Goal: Task Accomplishment & Management: Use online tool/utility

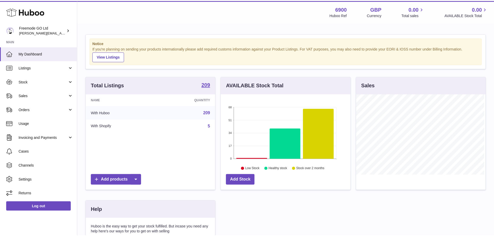
scroll to position [81, 131]
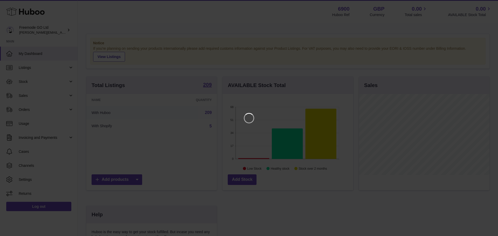
click at [144, 106] on iframe at bounding box center [249, 118] width 478 height 216
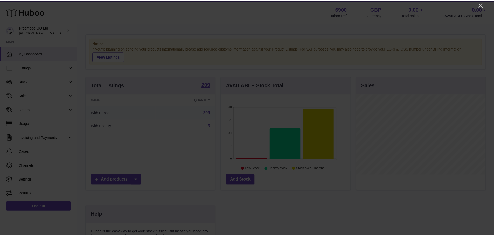
scroll to position [259451, 259402]
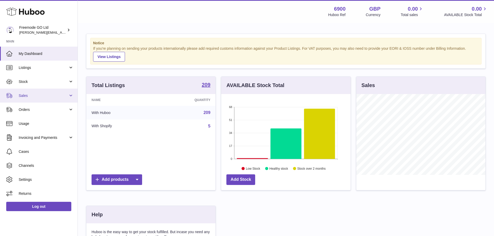
click at [52, 93] on link "Sales" at bounding box center [39, 96] width 78 height 14
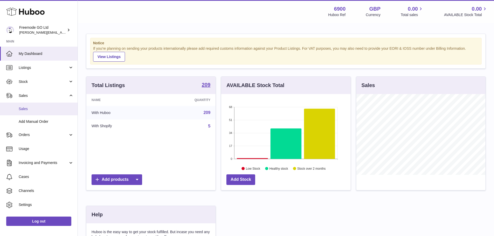
click at [37, 112] on link "Sales" at bounding box center [39, 109] width 78 height 13
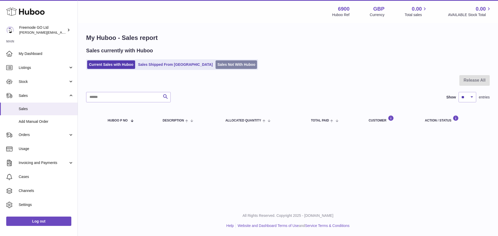
click at [216, 62] on link "Sales Not With Huboo" at bounding box center [237, 64] width 42 height 9
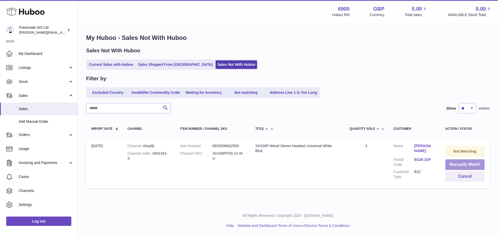
click at [461, 164] on button "Manually Match" at bounding box center [465, 165] width 39 height 11
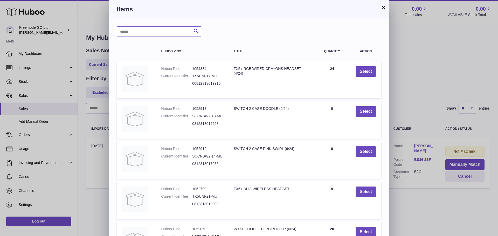
click at [154, 30] on input "text" at bounding box center [159, 31] width 85 height 10
type input "*****"
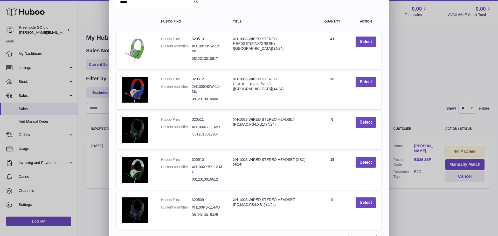
scroll to position [60, 0]
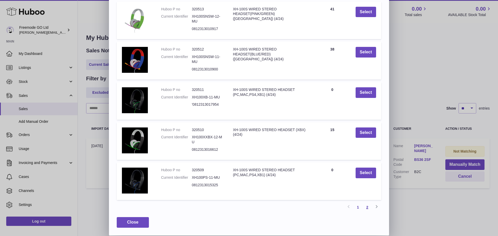
click at [369, 208] on link "2" at bounding box center [367, 207] width 9 height 9
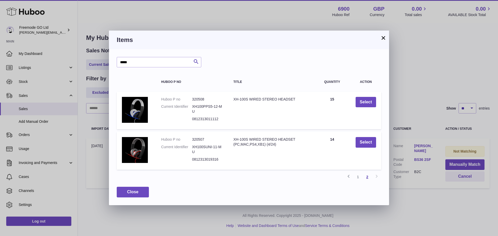
scroll to position [0, 0]
click at [367, 103] on button "Select" at bounding box center [366, 102] width 21 height 11
